Goal: Transaction & Acquisition: Download file/media

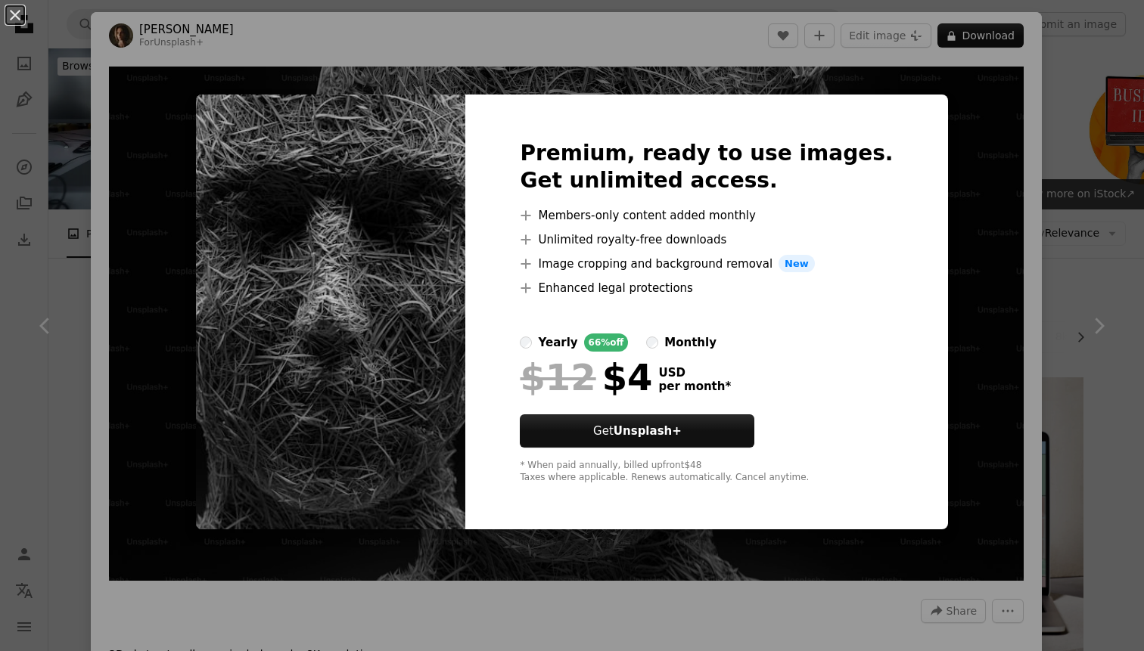
scroll to position [507, 0]
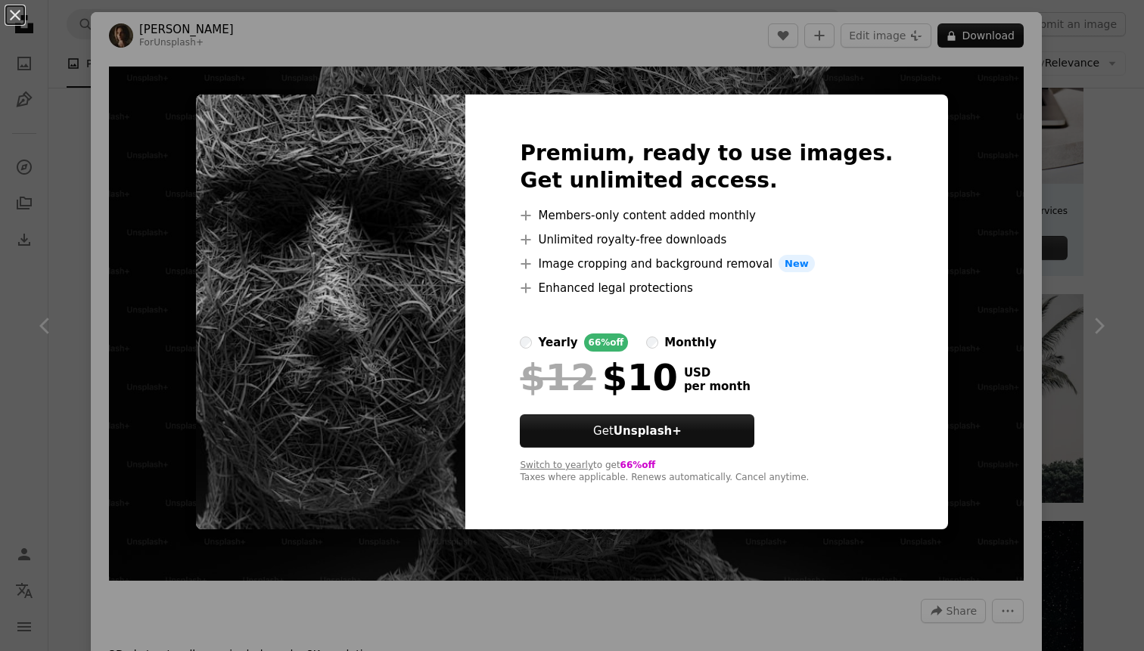
click at [564, 329] on div at bounding box center [706, 315] width 373 height 36
click at [934, 128] on div "An X shape Premium, ready to use images. Get unlimited access. A plus sign Memb…" at bounding box center [572, 325] width 1144 height 651
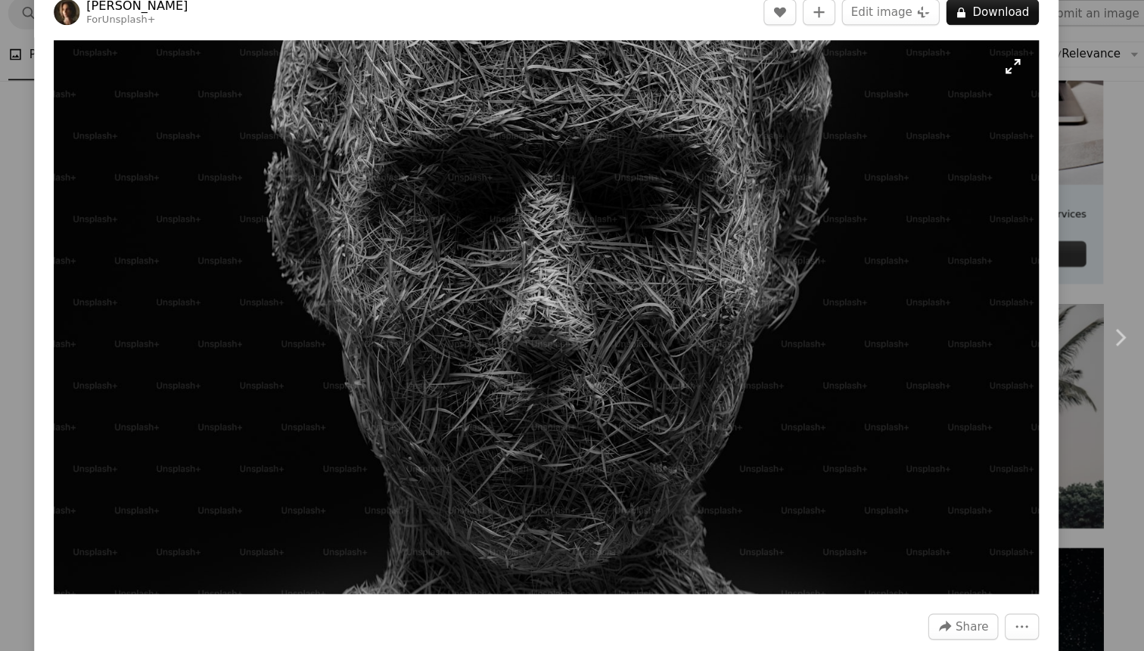
scroll to position [27, 0]
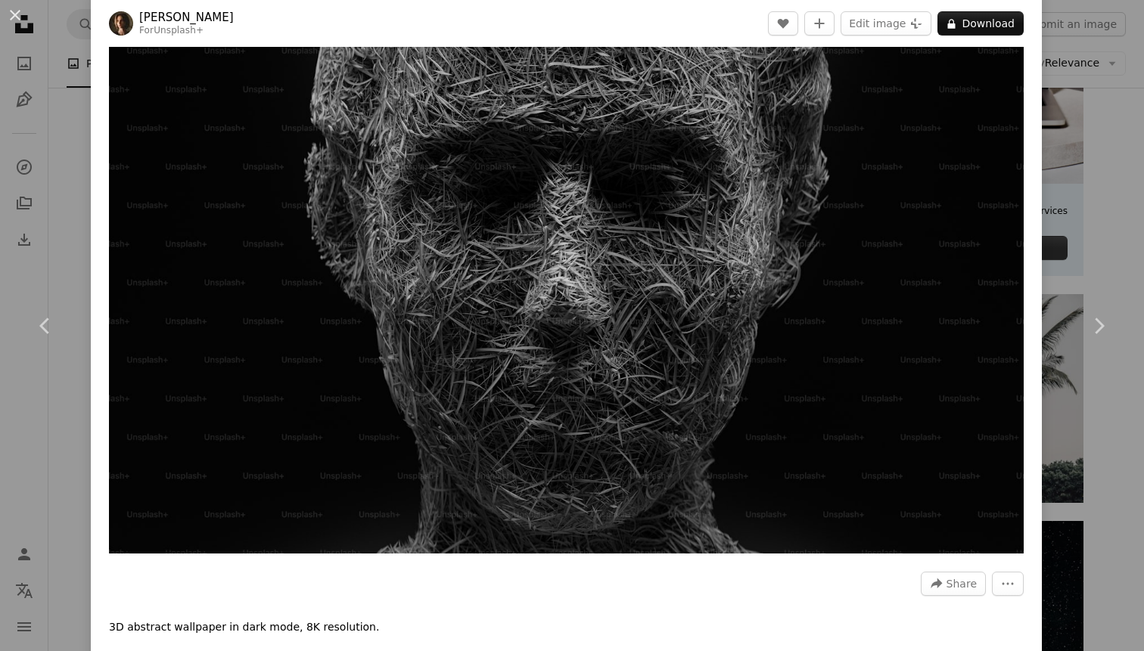
click at [1114, 80] on div "An X shape Chevron left Chevron right [PERSON_NAME] For Unsplash+ A heart A plu…" at bounding box center [572, 325] width 1144 height 651
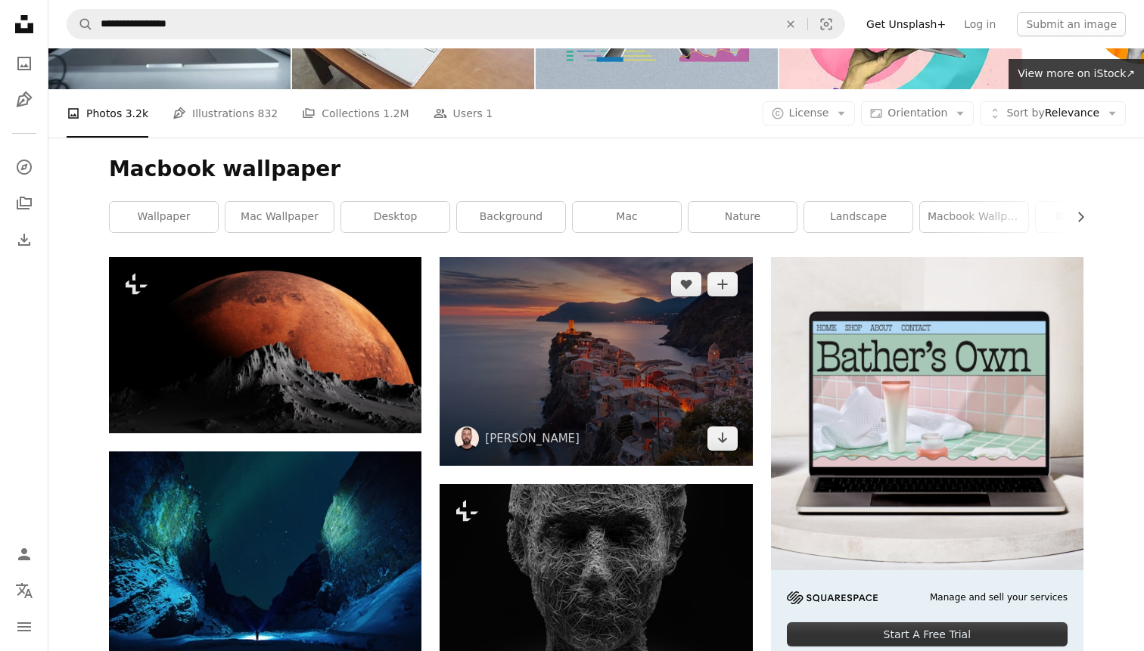
scroll to position [121, 0]
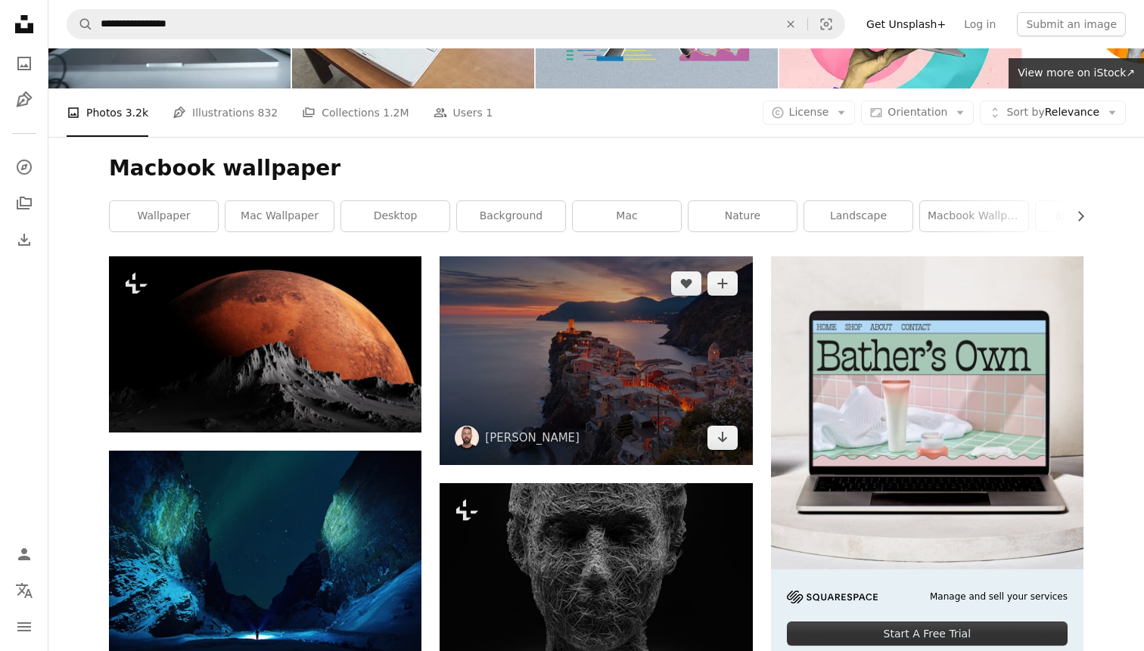
click at [582, 392] on img at bounding box center [596, 361] width 312 height 208
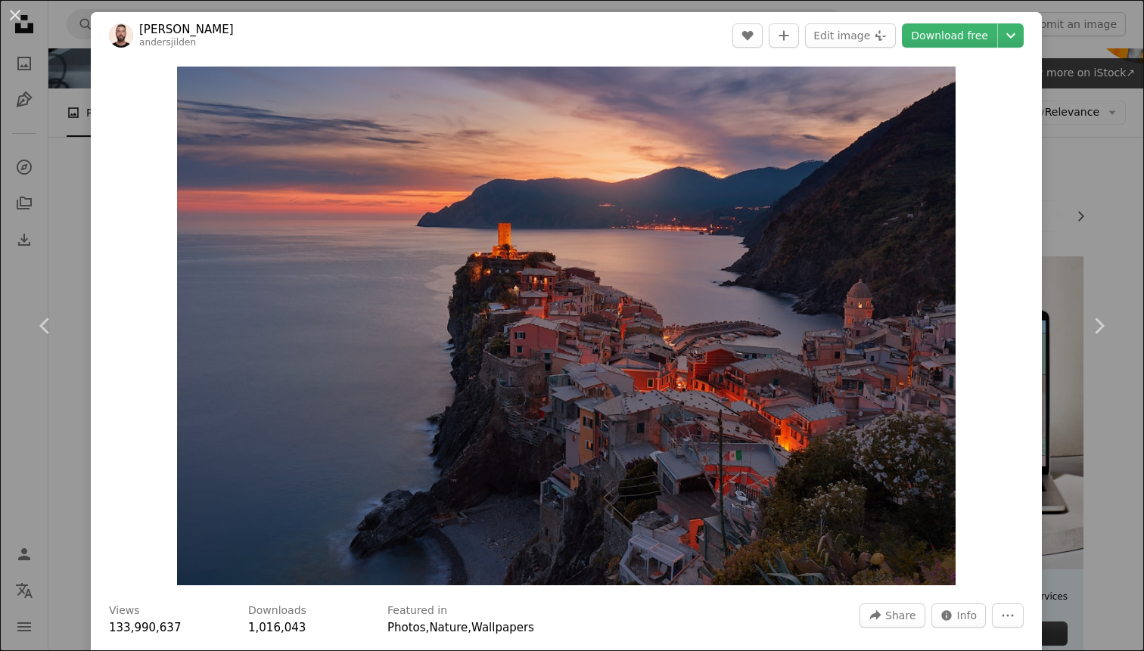
click at [1141, 232] on div "An X shape Chevron left Chevron right Anders Jildén andersjilden A heart A plus…" at bounding box center [572, 325] width 1144 height 651
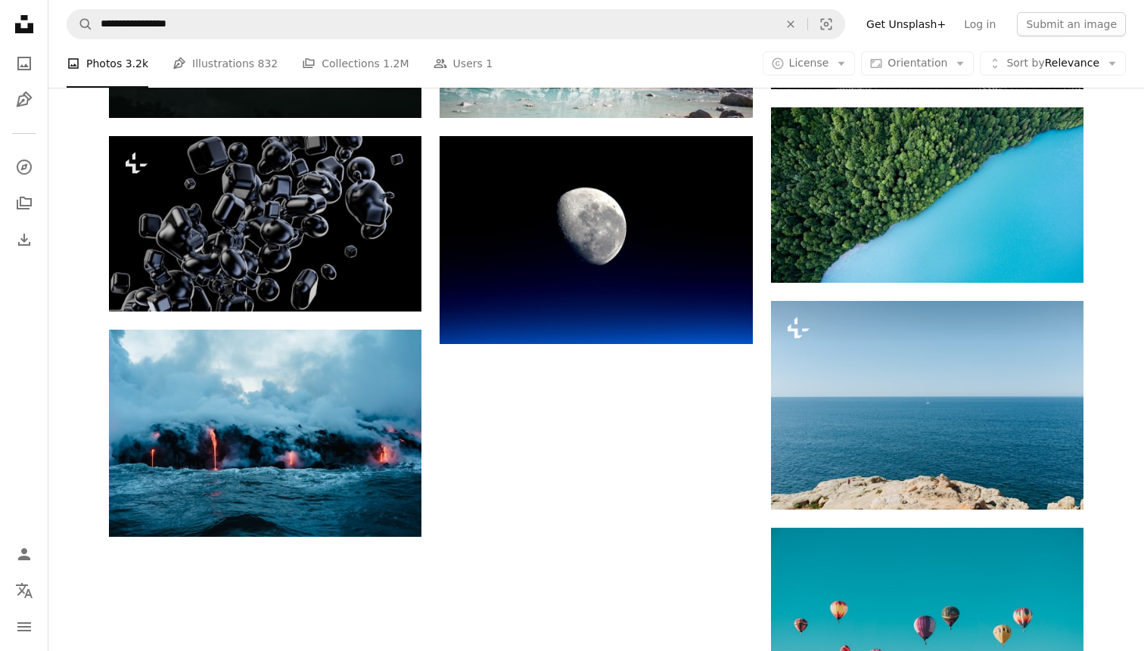
scroll to position [1332, 0]
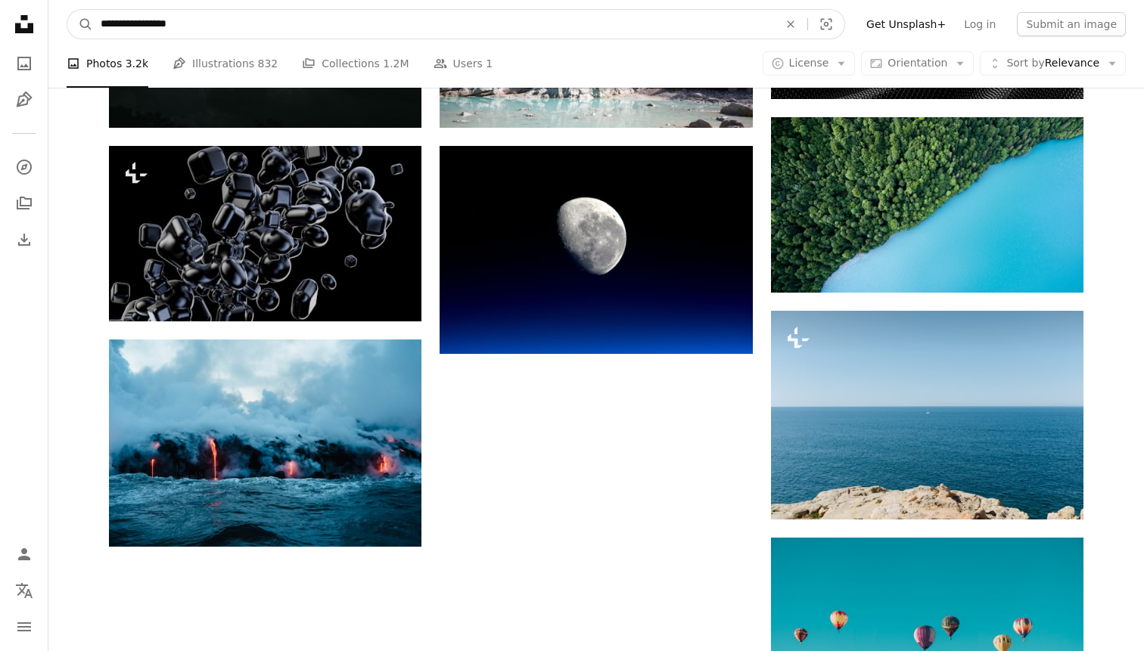
click at [560, 18] on input "**********" at bounding box center [433, 24] width 681 height 29
type input "**********"
click button "A magnifying glass" at bounding box center [80, 24] width 26 height 29
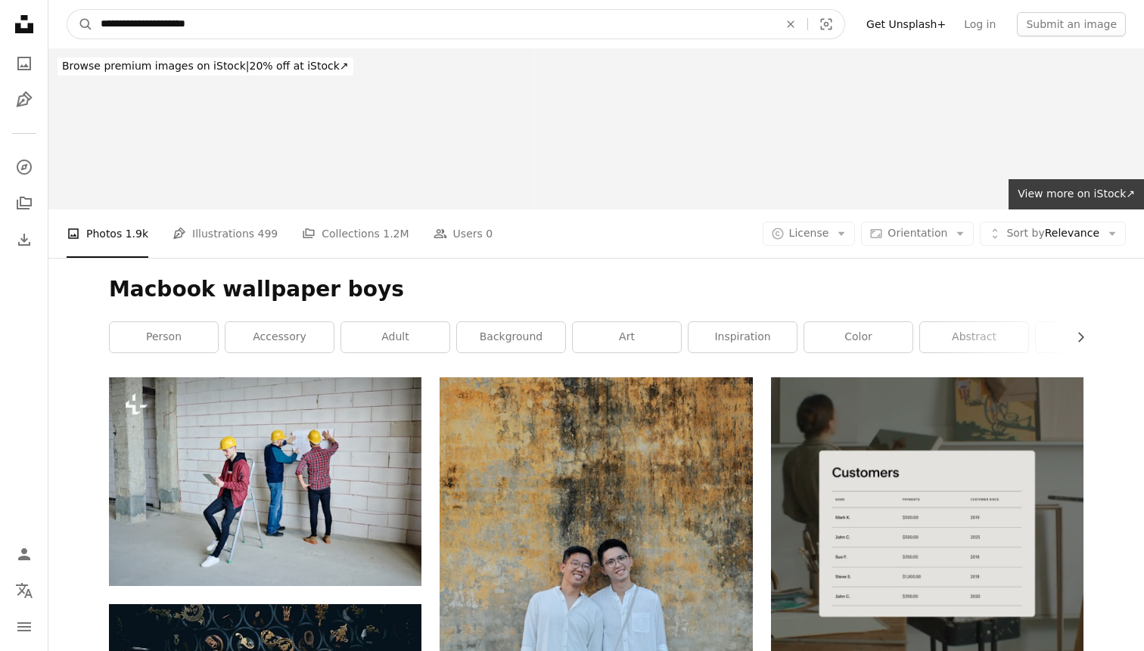
drag, startPoint x: 149, startPoint y: 24, endPoint x: 51, endPoint y: 25, distance: 98.4
click at [51, 25] on nav "**********" at bounding box center [596, 24] width 1096 height 48
type input "**********"
click button "A magnifying glass" at bounding box center [80, 24] width 26 height 29
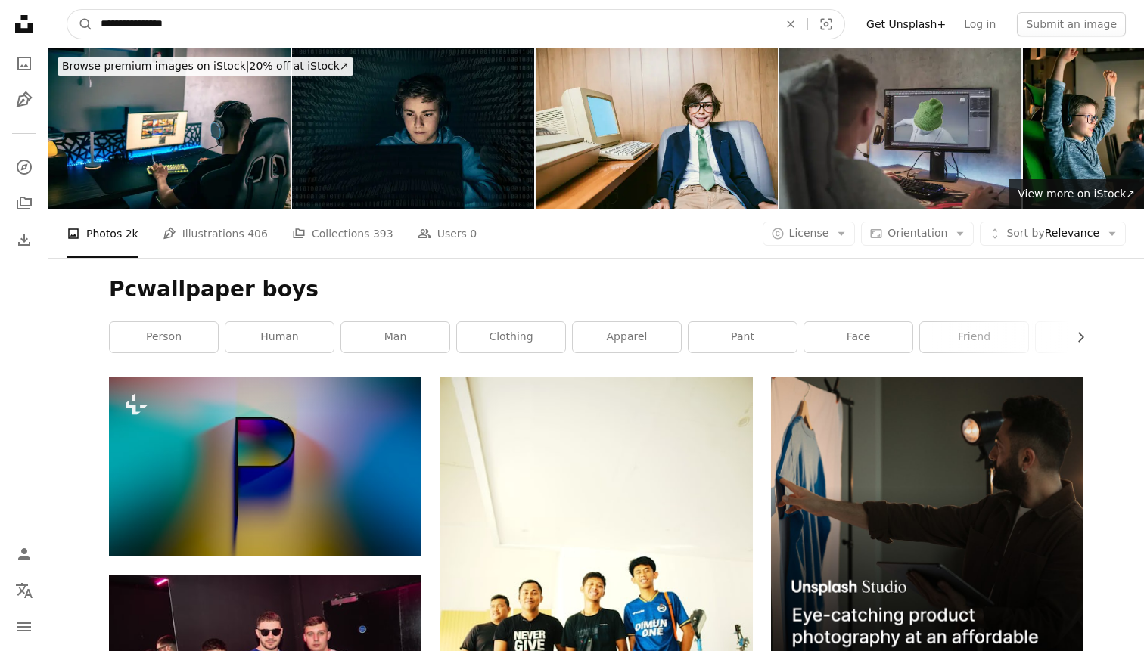
click at [114, 26] on input "**********" at bounding box center [433, 24] width 681 height 29
type input "**********"
click button "A magnifying glass" at bounding box center [80, 24] width 26 height 29
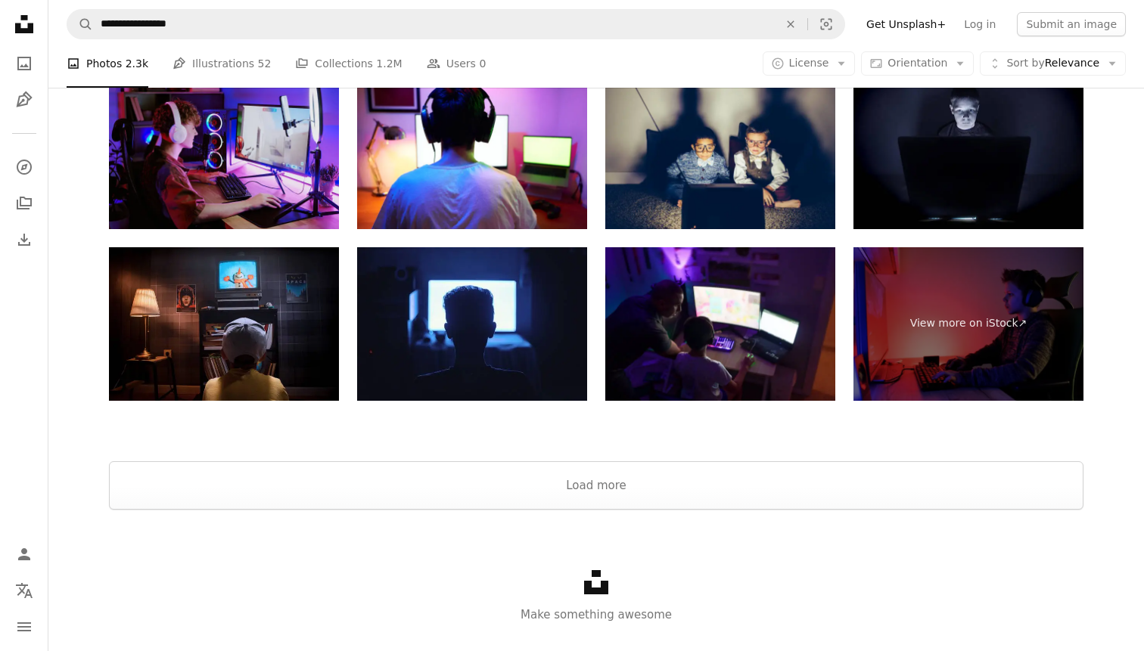
scroll to position [2765, 0]
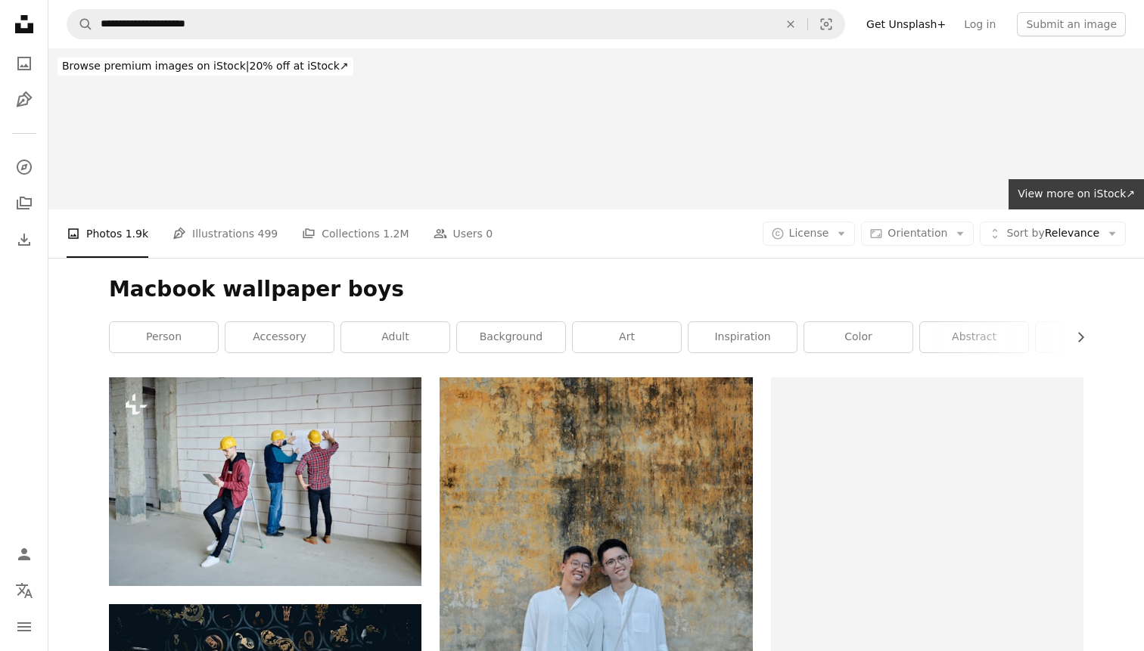
scroll to position [1332, 0]
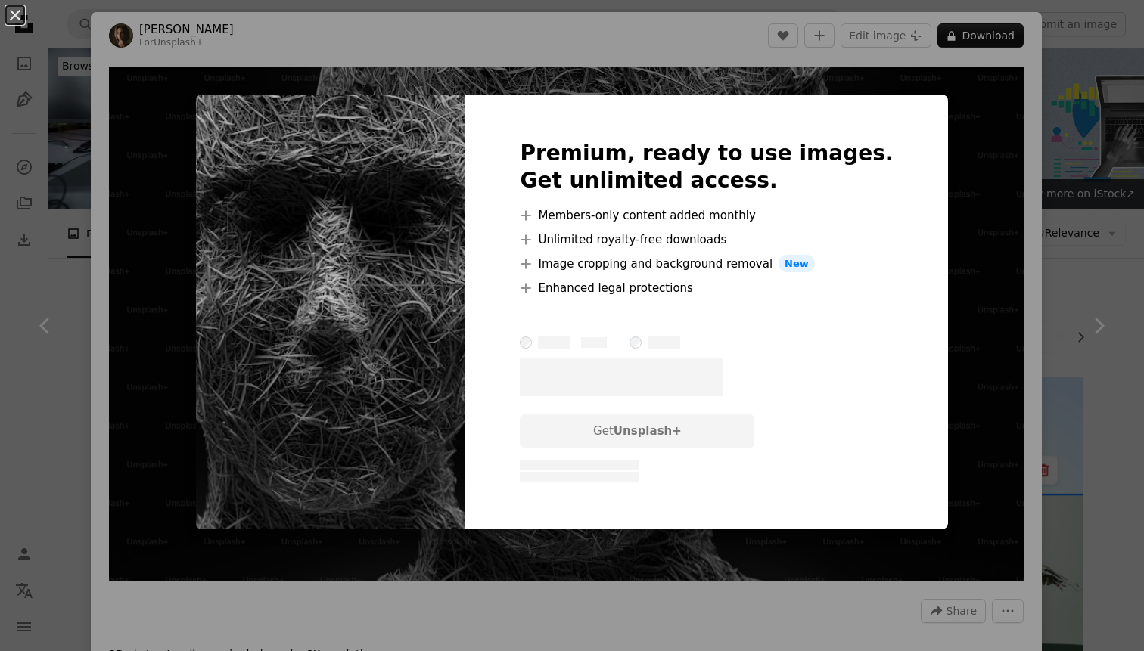
scroll to position [309, 0]
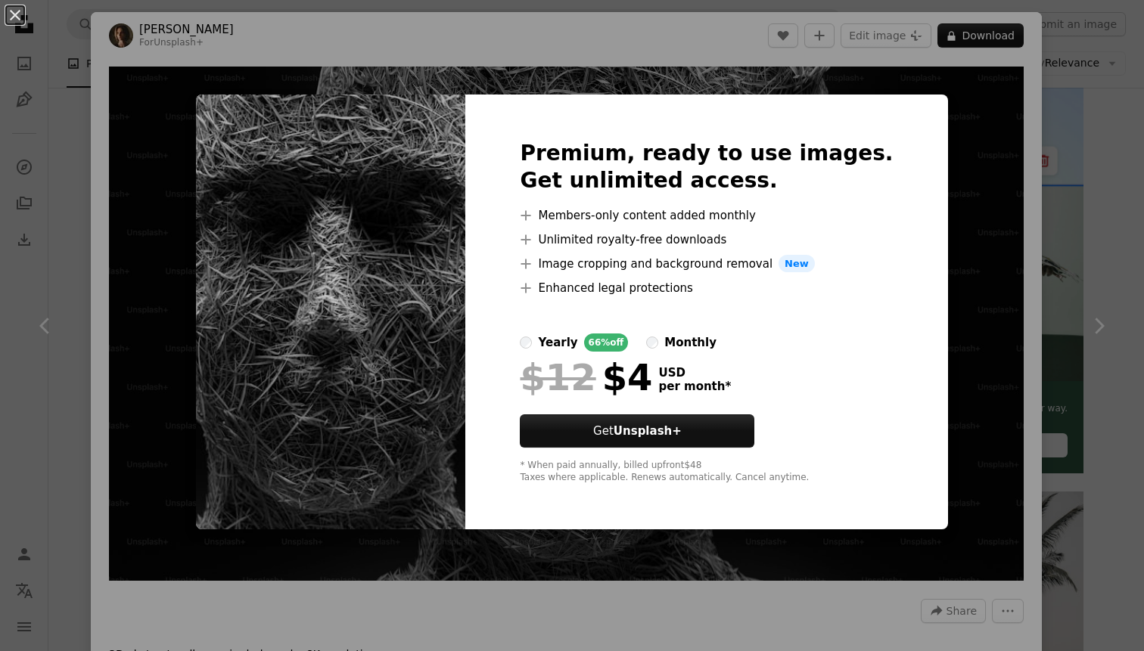
click at [890, 78] on div "An X shape Premium, ready to use images. Get unlimited access. A plus sign Memb…" at bounding box center [572, 325] width 1144 height 651
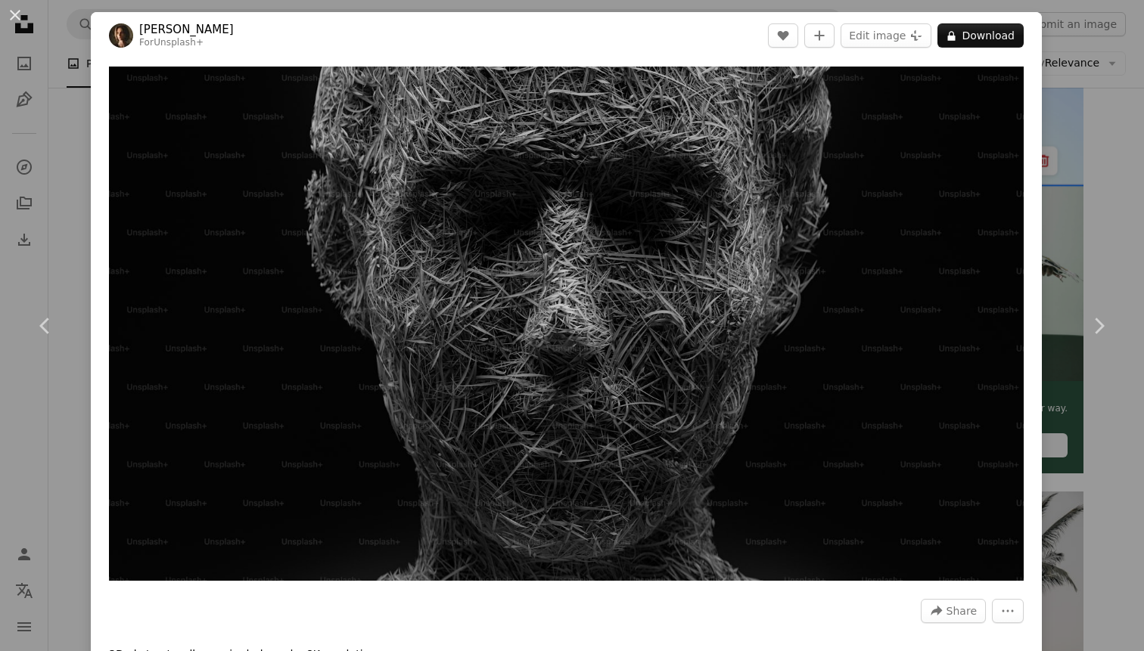
drag, startPoint x: 1109, startPoint y: 58, endPoint x: 1037, endPoint y: 135, distance: 104.9
click at [1037, 135] on div "An X shape Chevron left Chevron right [PERSON_NAME] For Unsplash+ A heart A plu…" at bounding box center [572, 325] width 1144 height 651
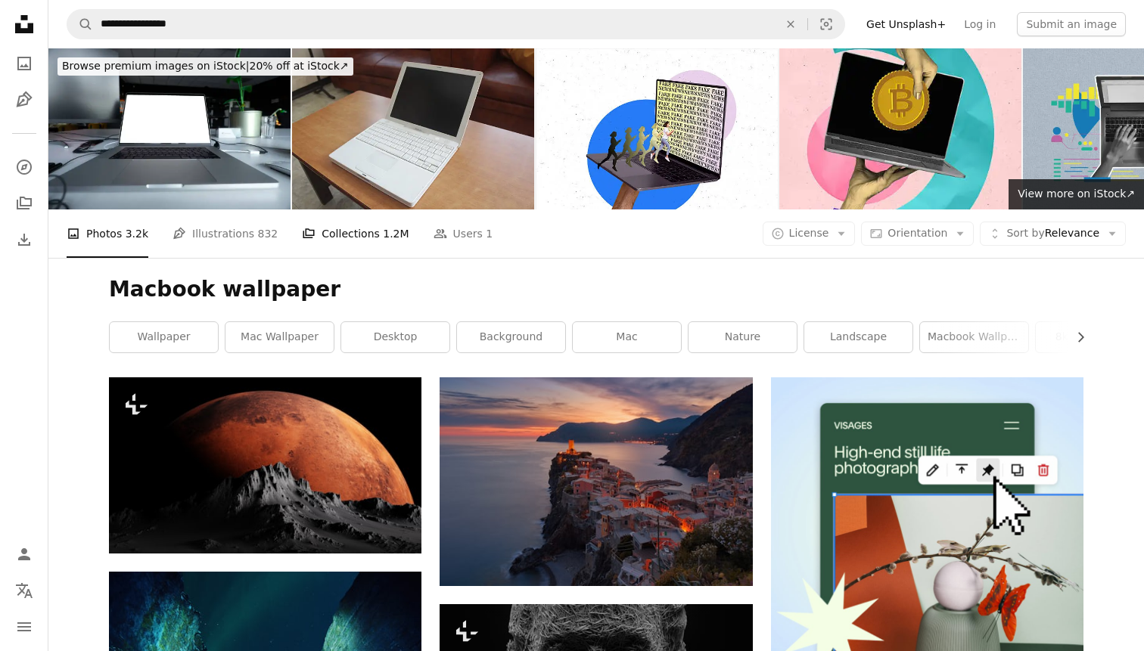
click at [332, 243] on link "A stack of folders Collections 1.2M" at bounding box center [355, 234] width 107 height 48
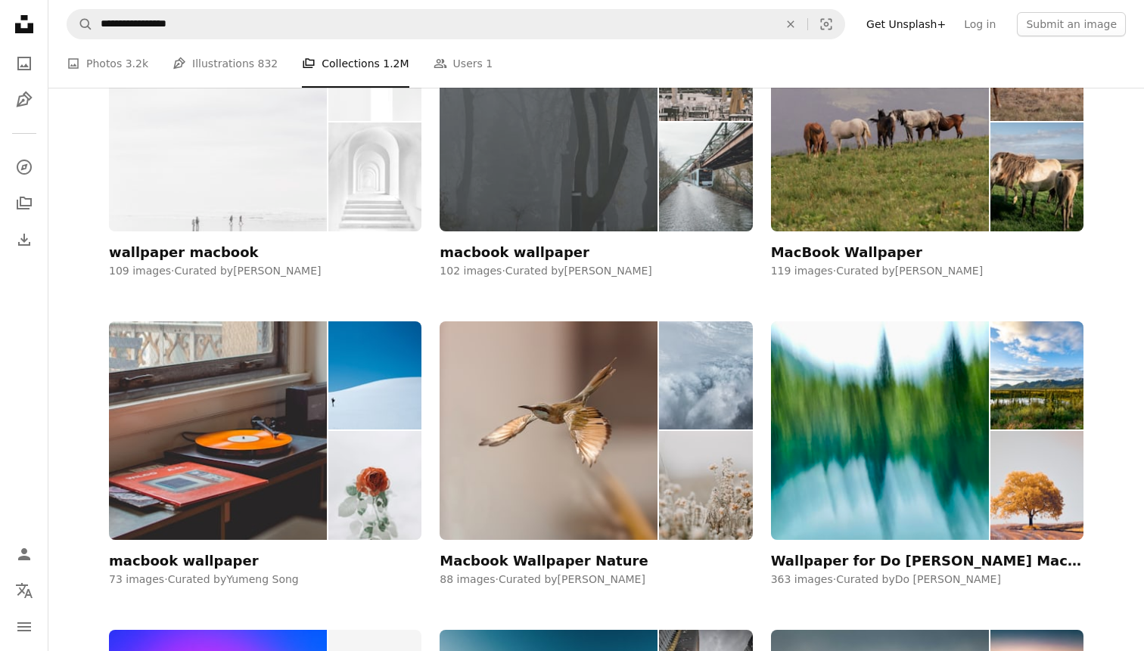
scroll to position [312, 0]
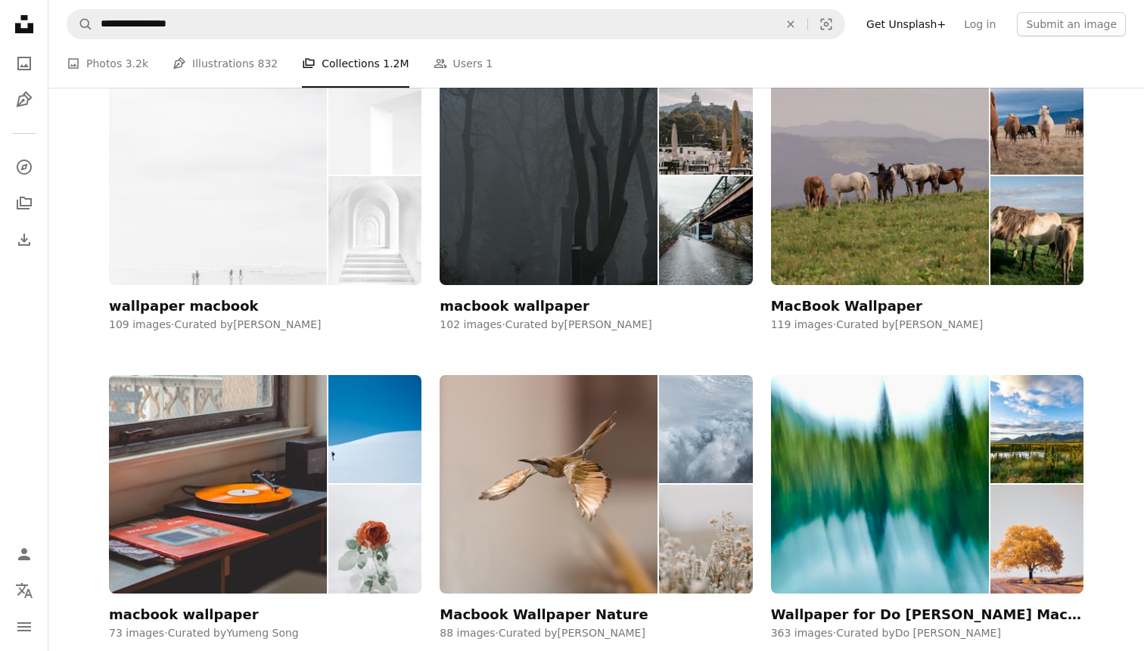
click at [161, 312] on div "wallpaper macbook" at bounding box center [184, 306] width 150 height 18
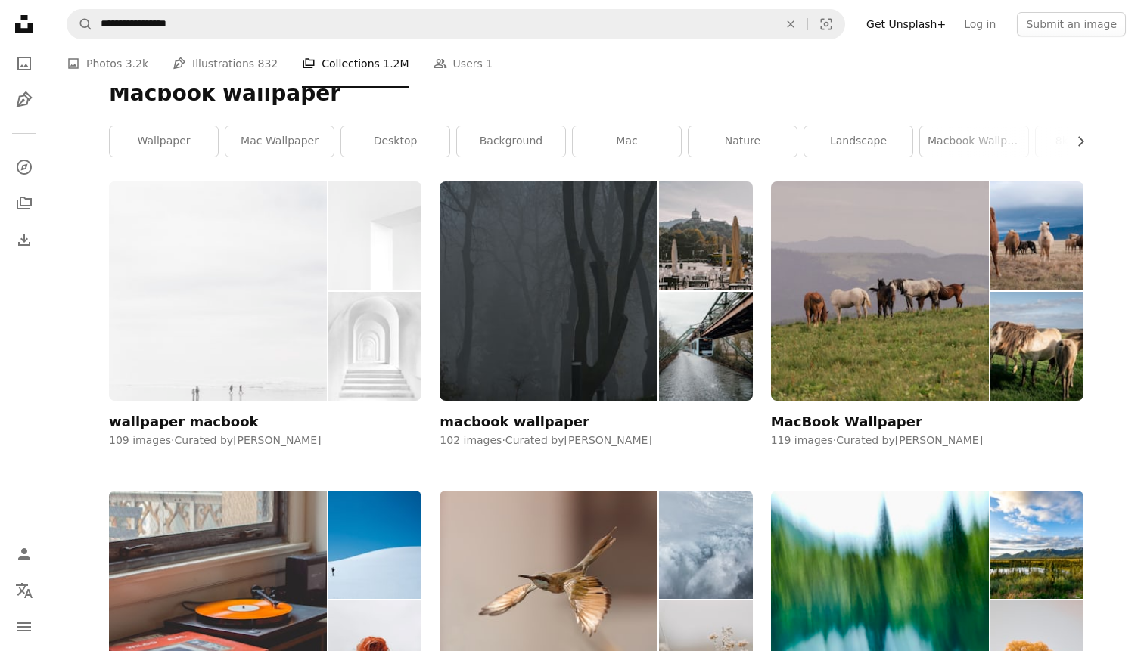
scroll to position [200, 0]
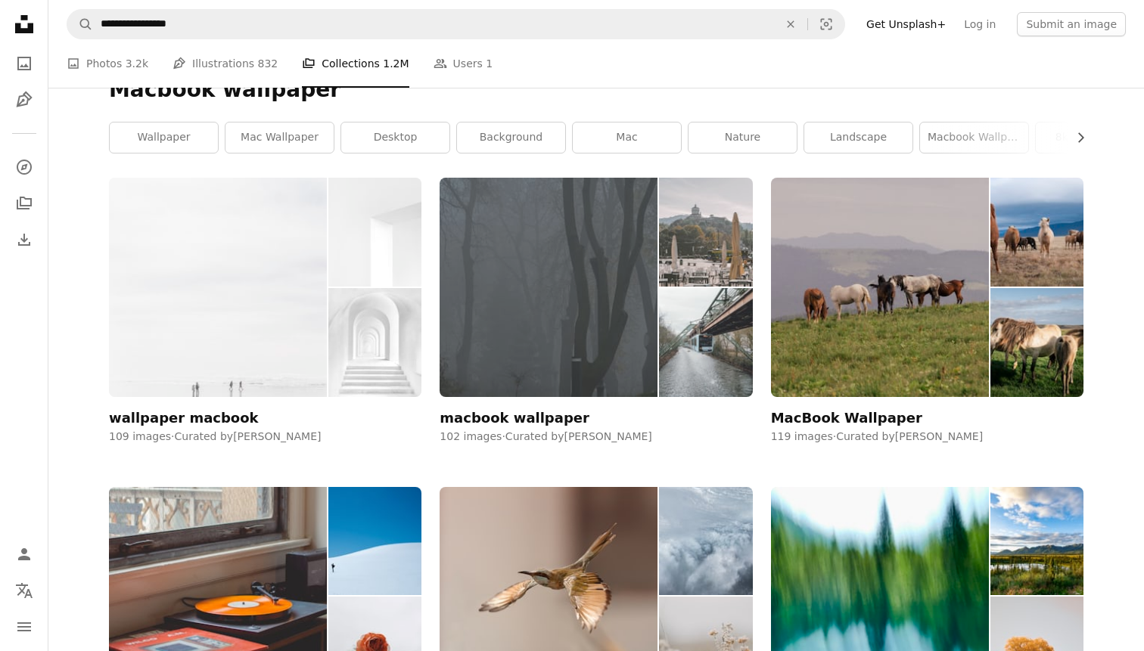
click at [534, 311] on img at bounding box center [549, 287] width 218 height 219
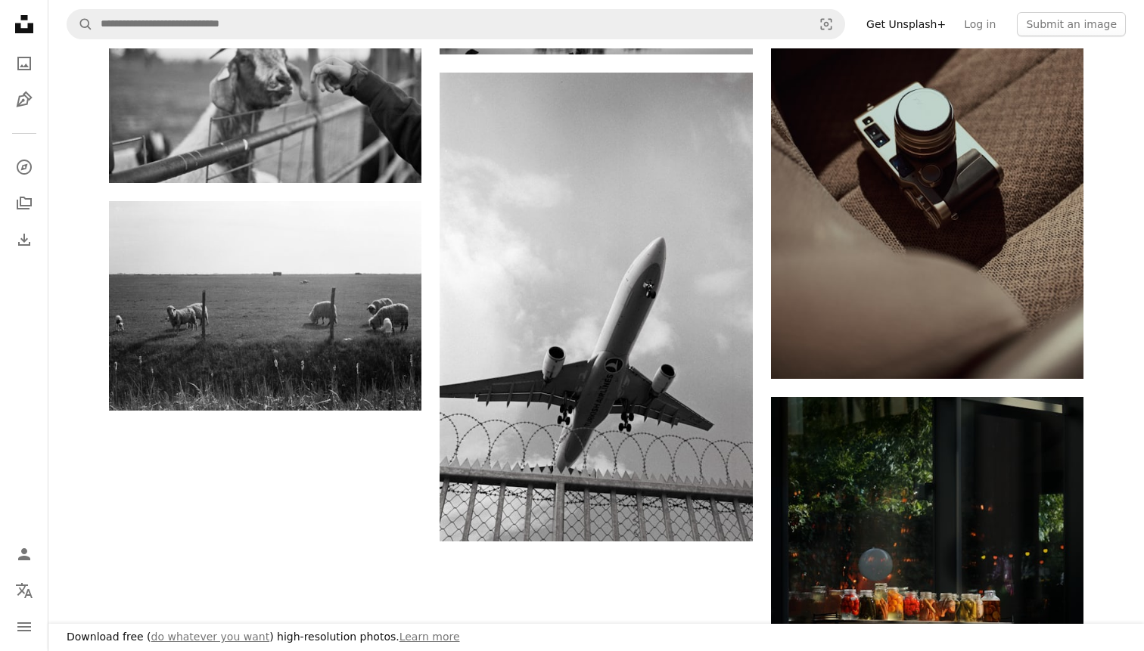
scroll to position [2153, 0]
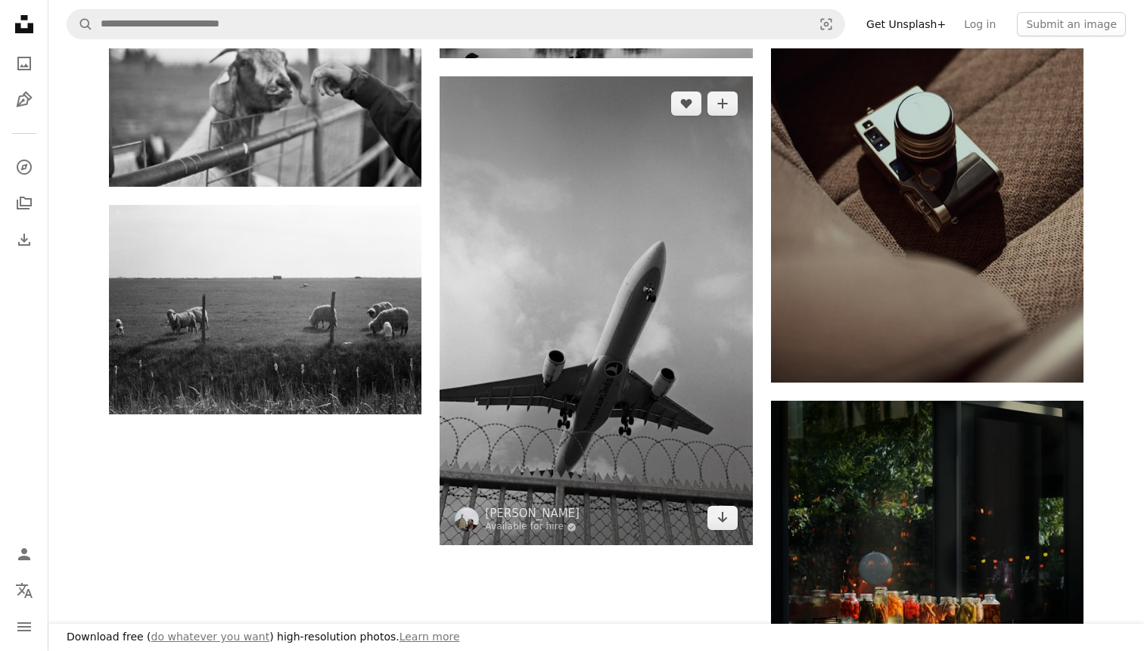
click at [665, 365] on img at bounding box center [596, 310] width 312 height 469
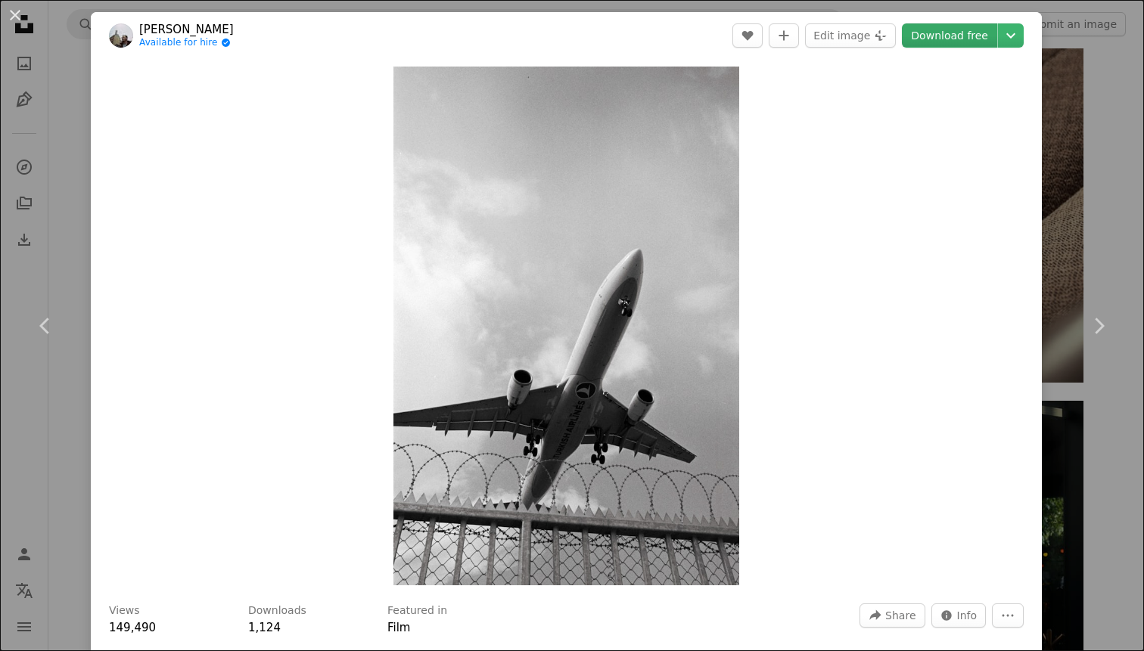
click at [967, 39] on link "Download free" at bounding box center [949, 35] width 95 height 24
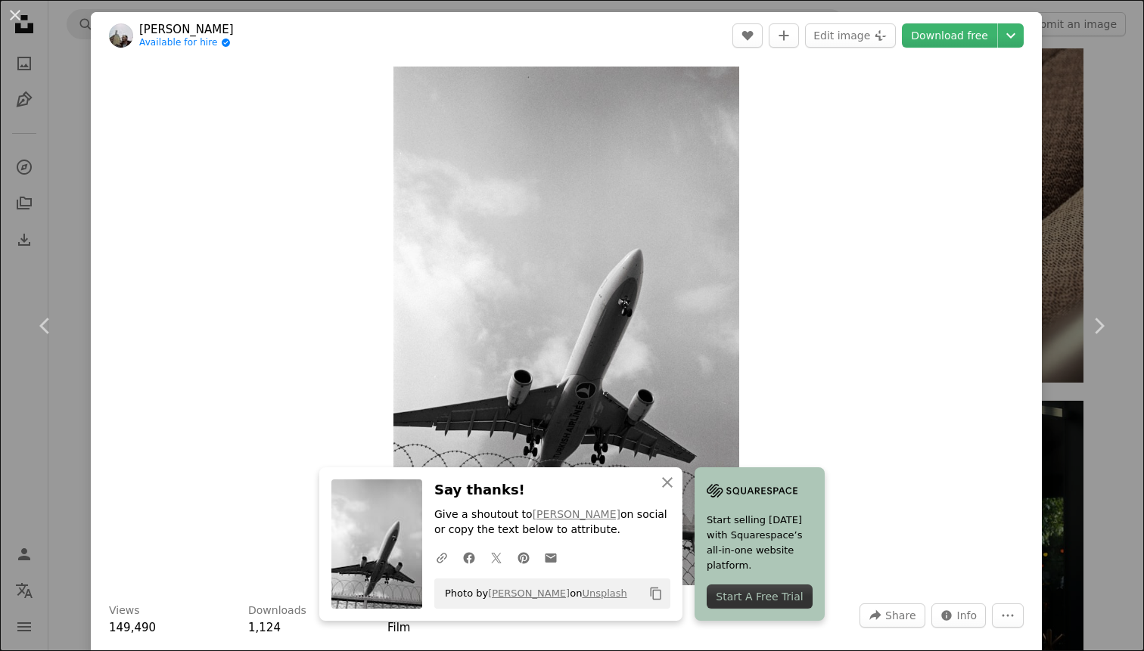
click at [819, 360] on div "Zoom in" at bounding box center [566, 326] width 951 height 534
click at [1083, 210] on div "An X shape Chevron left Chevron right An X shape Close Say thanks! Give a shout…" at bounding box center [572, 325] width 1144 height 651
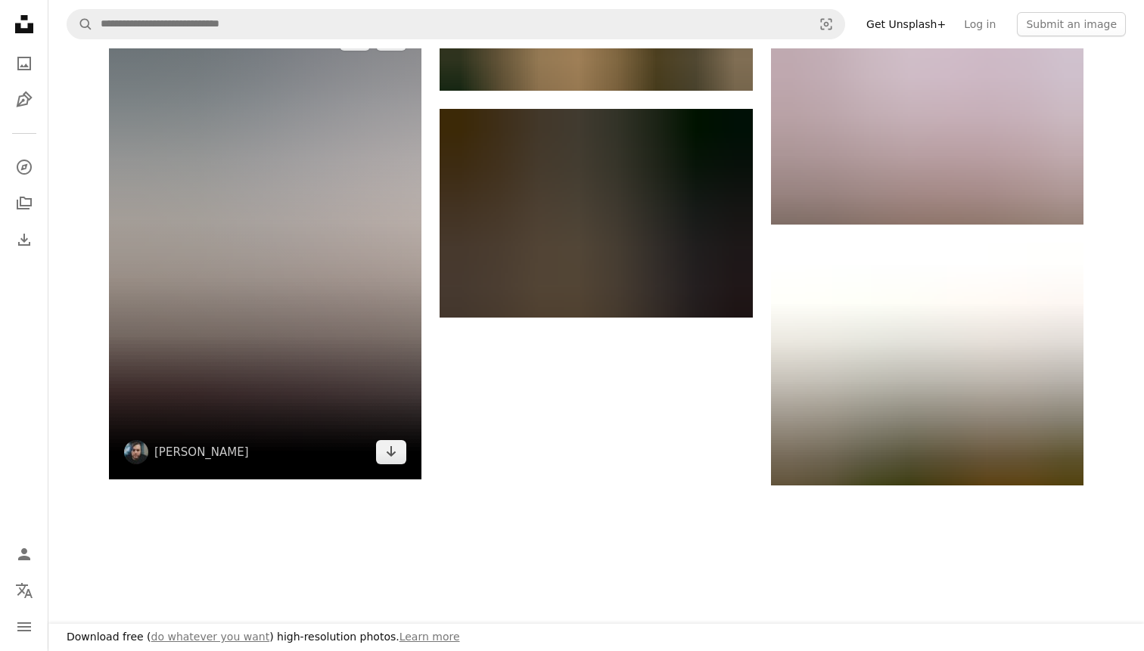
scroll to position [3531, 0]
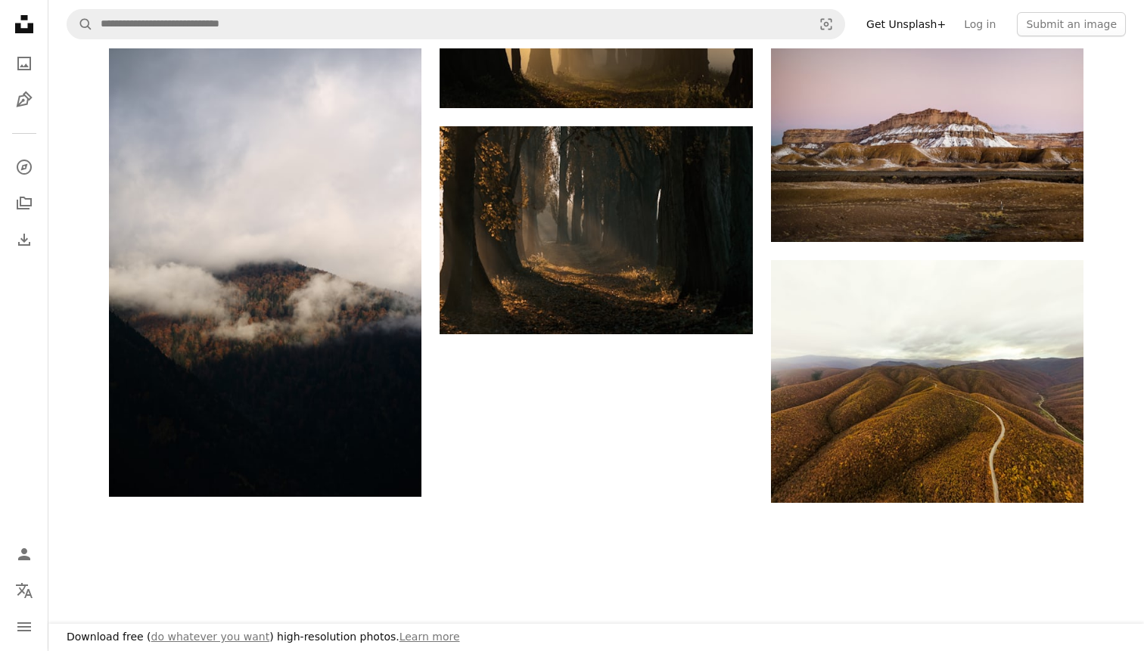
click at [11, 24] on icon "Unsplash logo Unsplash Home" at bounding box center [24, 24] width 30 height 30
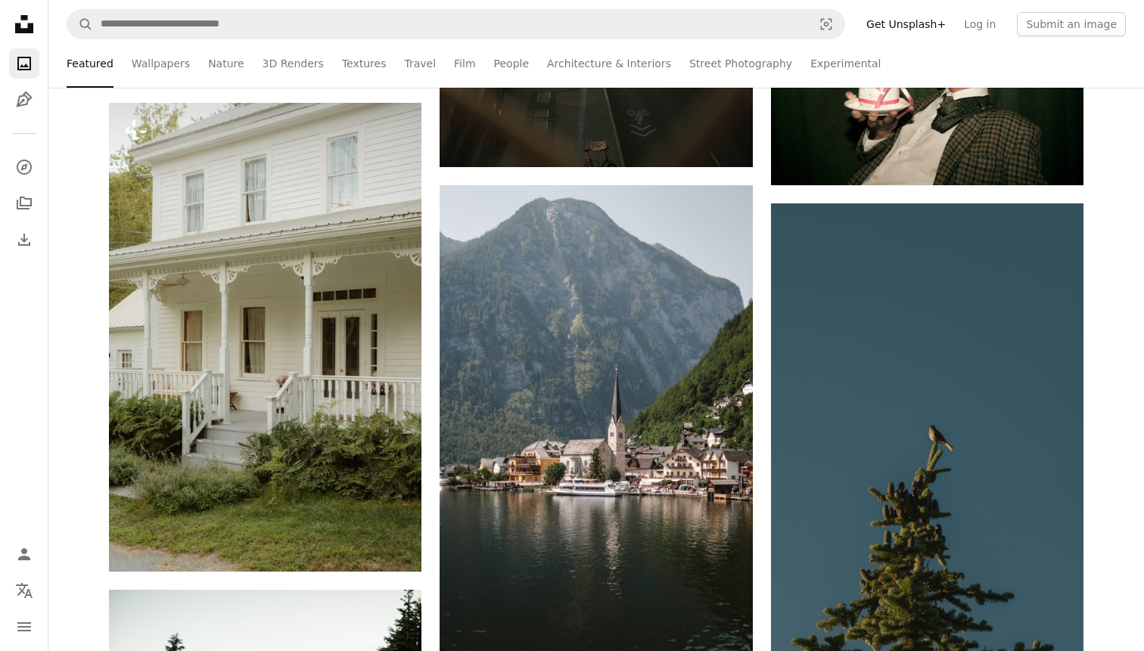
scroll to position [15804, 0]
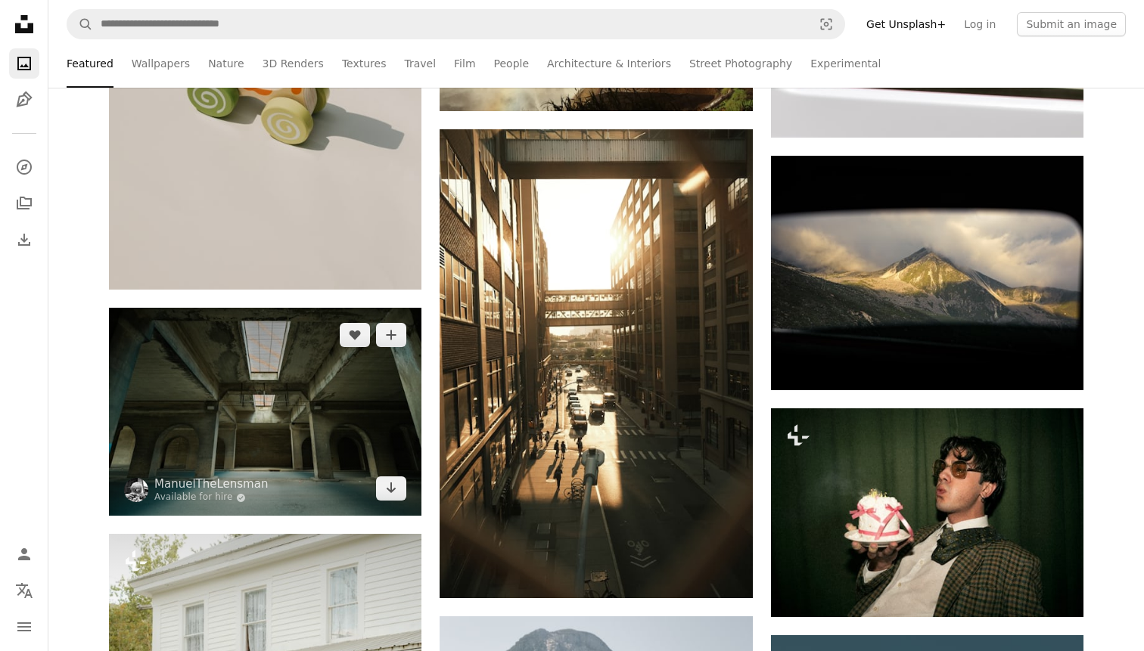
click at [204, 406] on img at bounding box center [265, 412] width 312 height 208
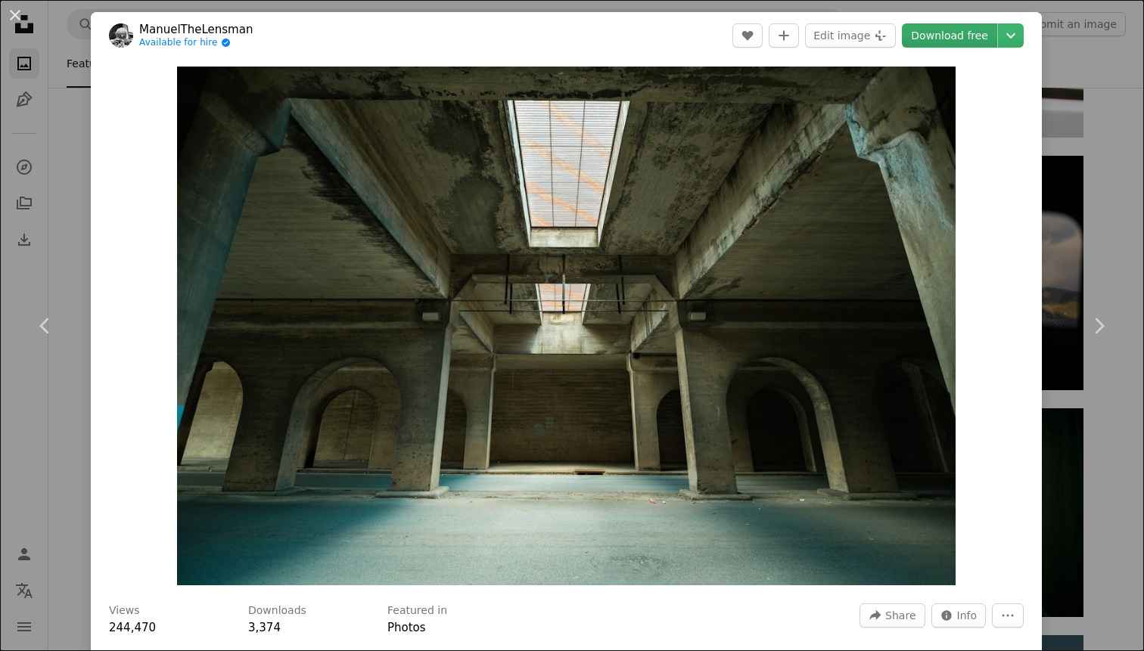
click at [961, 41] on link "Download free" at bounding box center [949, 35] width 95 height 24
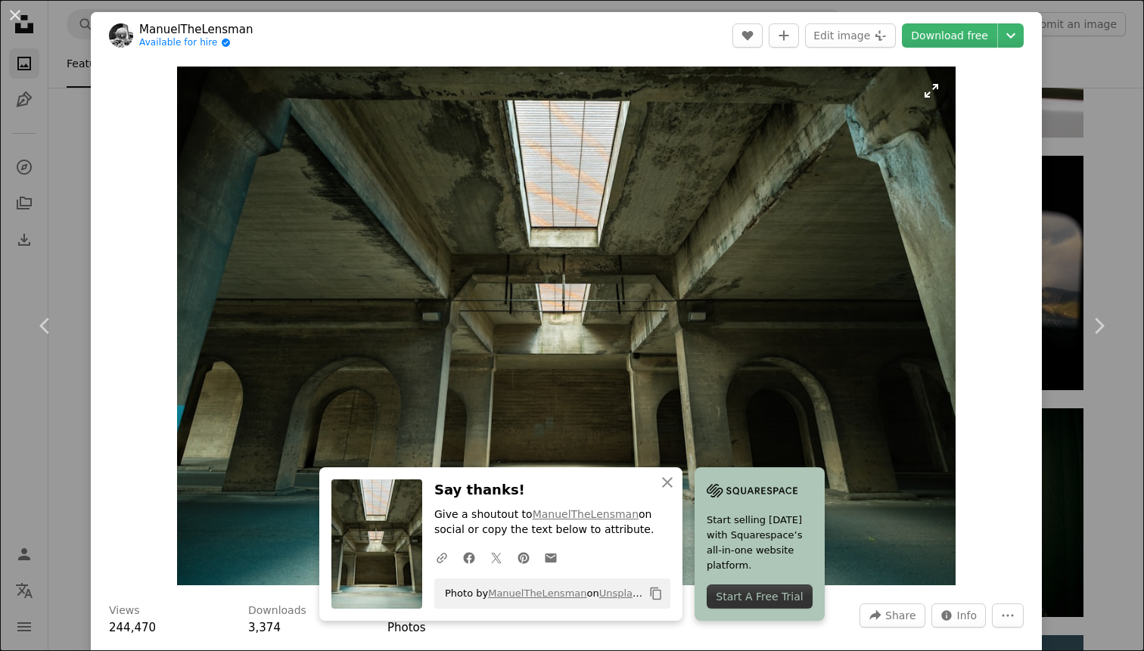
click at [733, 305] on img "Zoom in on this image" at bounding box center [566, 326] width 779 height 519
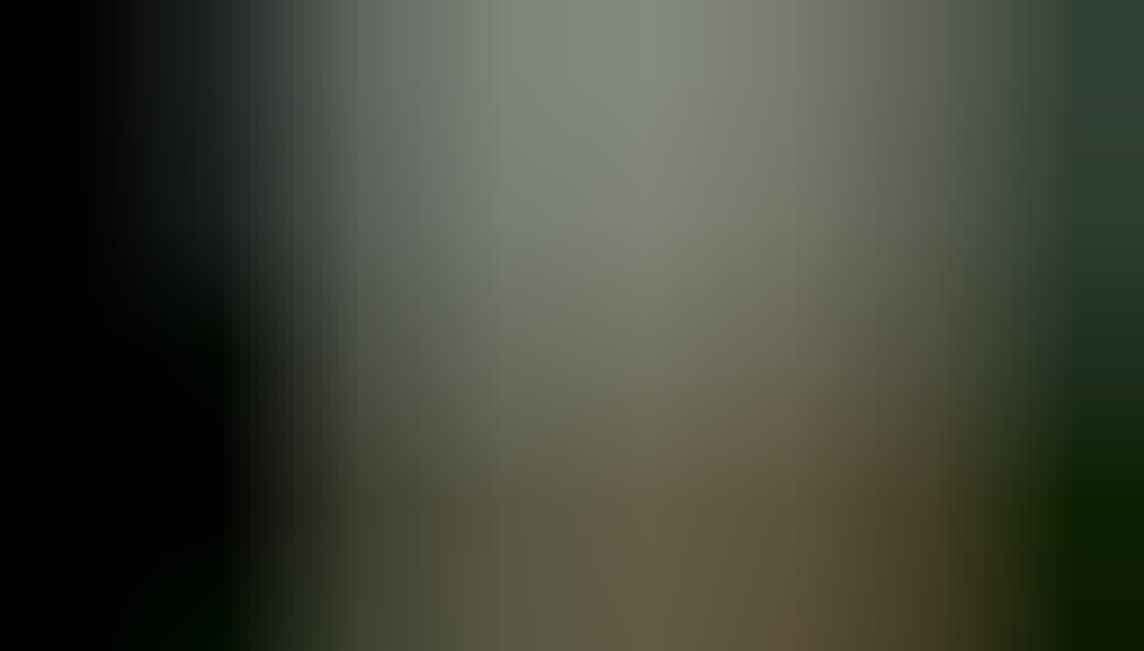
scroll to position [56, 0]
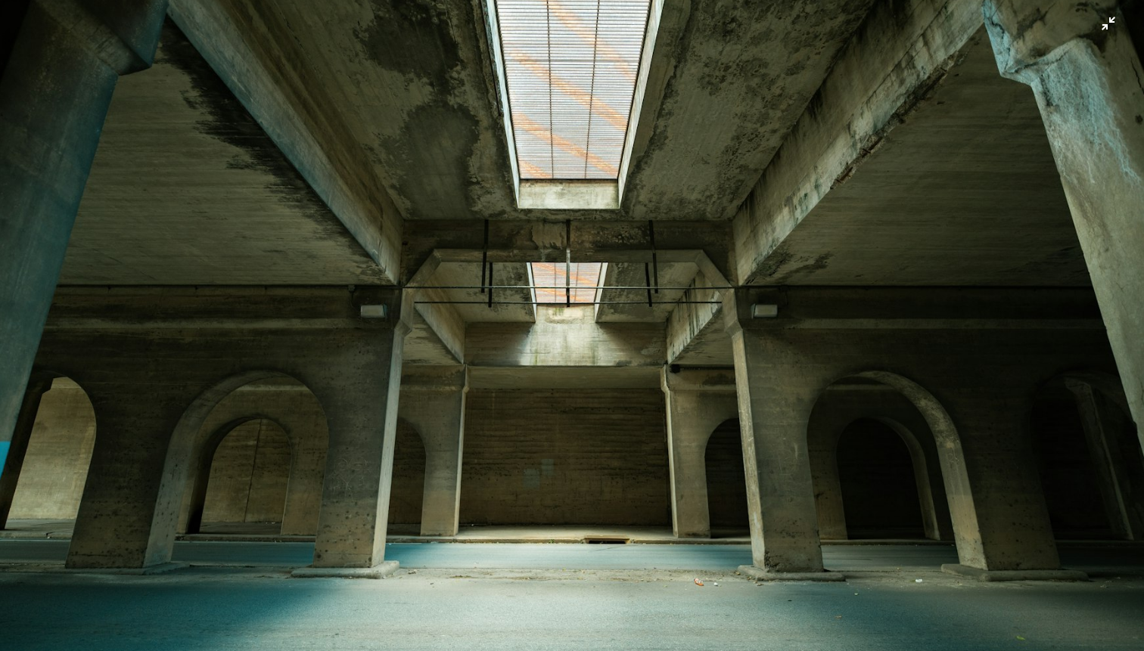
click at [934, 191] on img "Zoom out on this image" at bounding box center [572, 324] width 1146 height 763
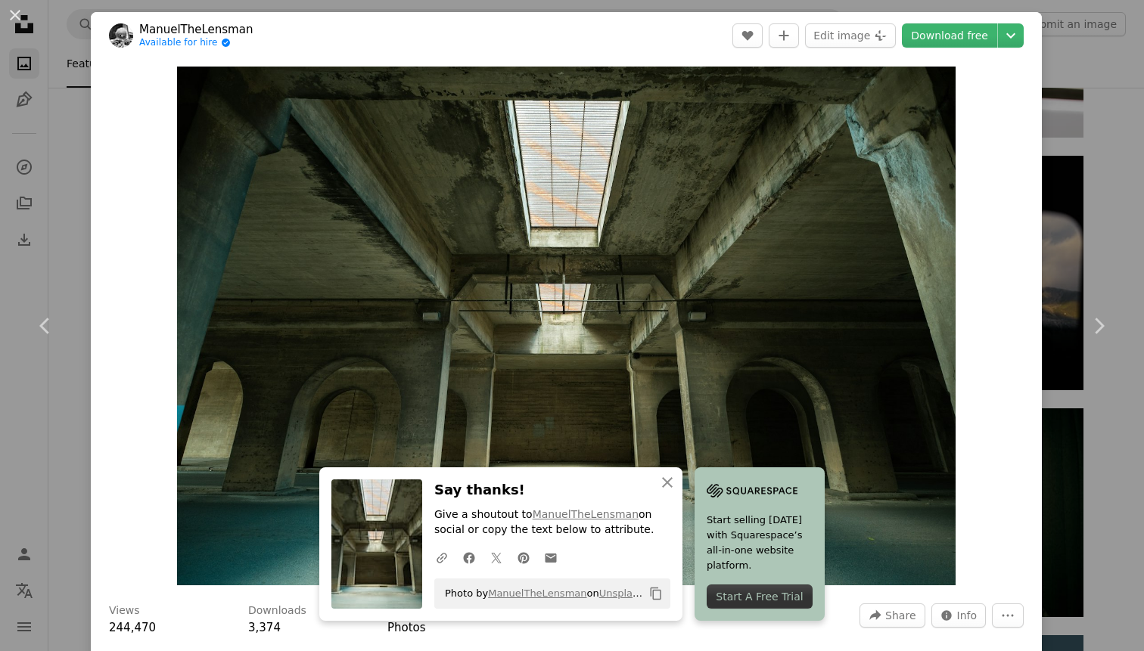
click at [1084, 167] on div "An X shape Chevron left Chevron right An X shape Close Say thanks! Give a shout…" at bounding box center [572, 325] width 1144 height 651
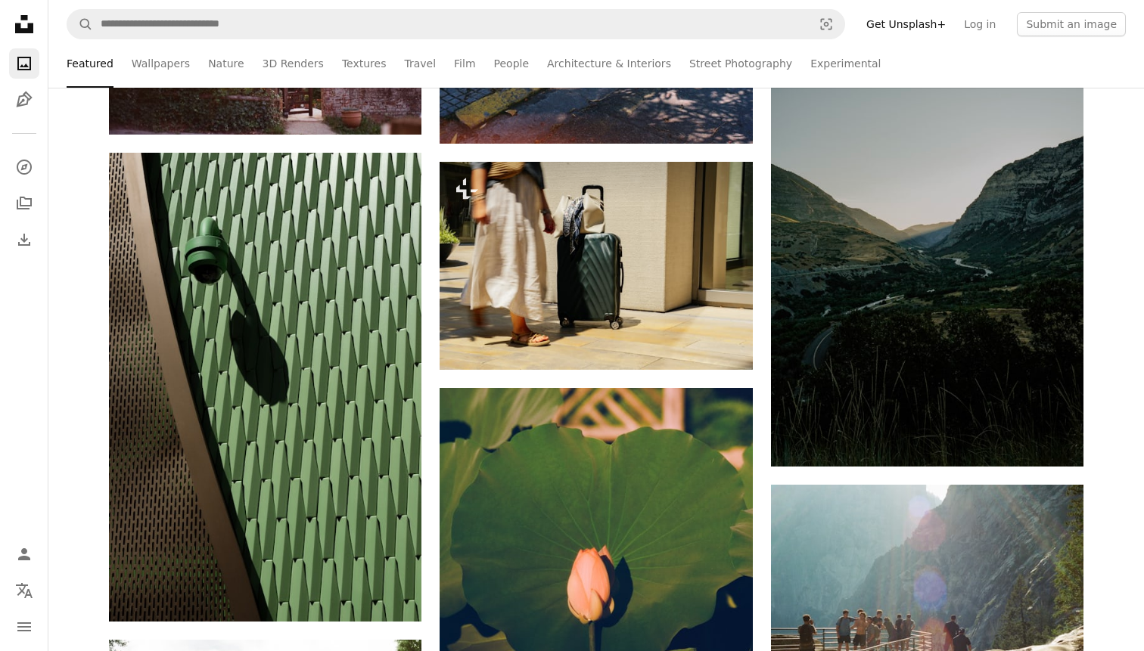
scroll to position [38627, 0]
